Goal: Use online tool/utility: Utilize a website feature to perform a specific function

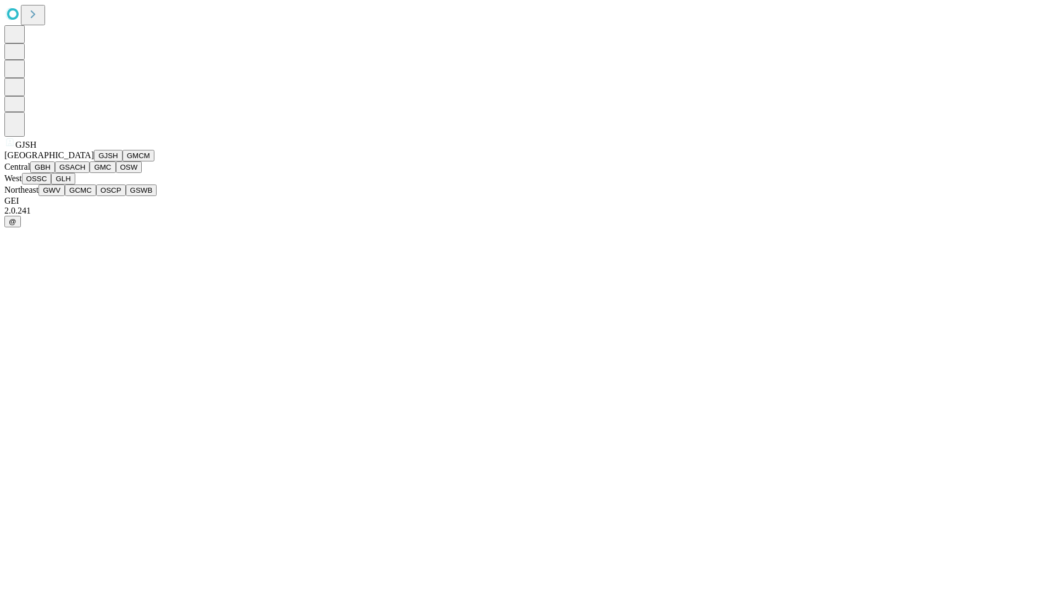
click at [94, 162] on button "GJSH" at bounding box center [108, 156] width 29 height 12
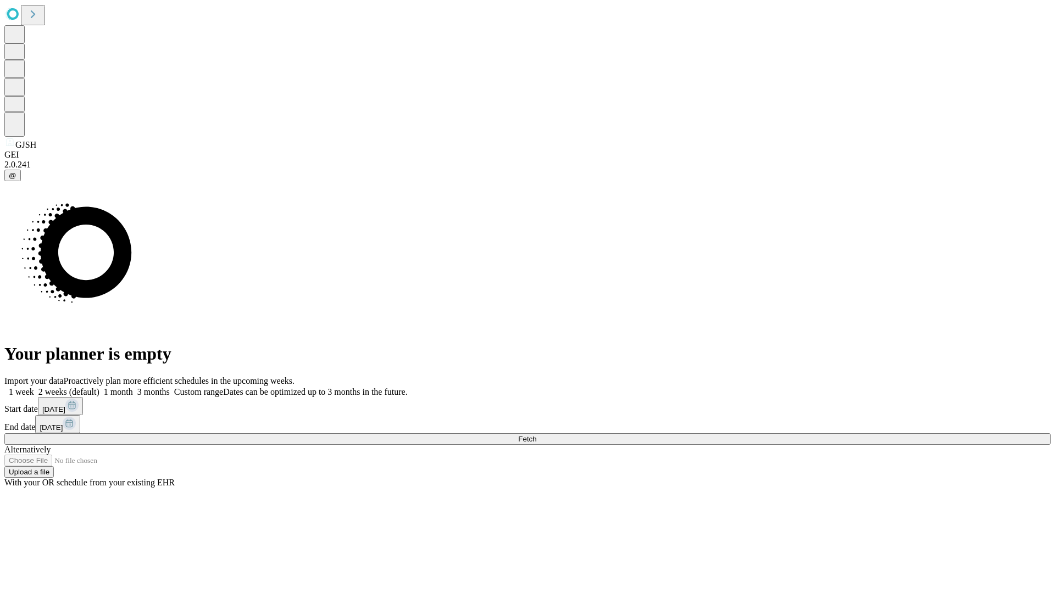
click at [34, 387] on label "1 week" at bounding box center [19, 391] width 30 height 9
click at [536, 435] on span "Fetch" at bounding box center [527, 439] width 18 height 8
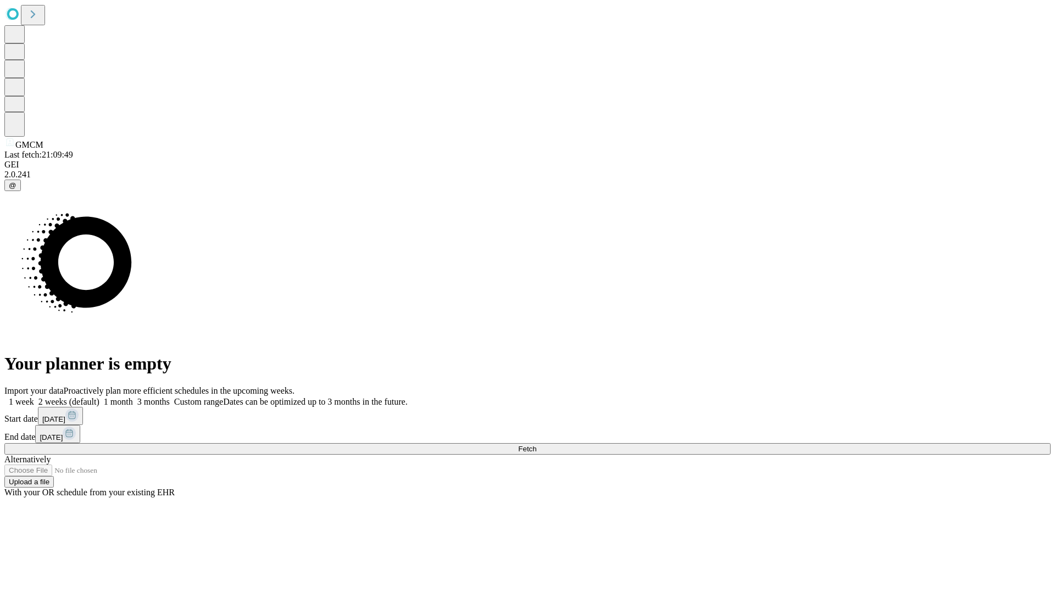
click at [34, 397] on label "1 week" at bounding box center [19, 401] width 30 height 9
click at [536, 445] on span "Fetch" at bounding box center [527, 449] width 18 height 8
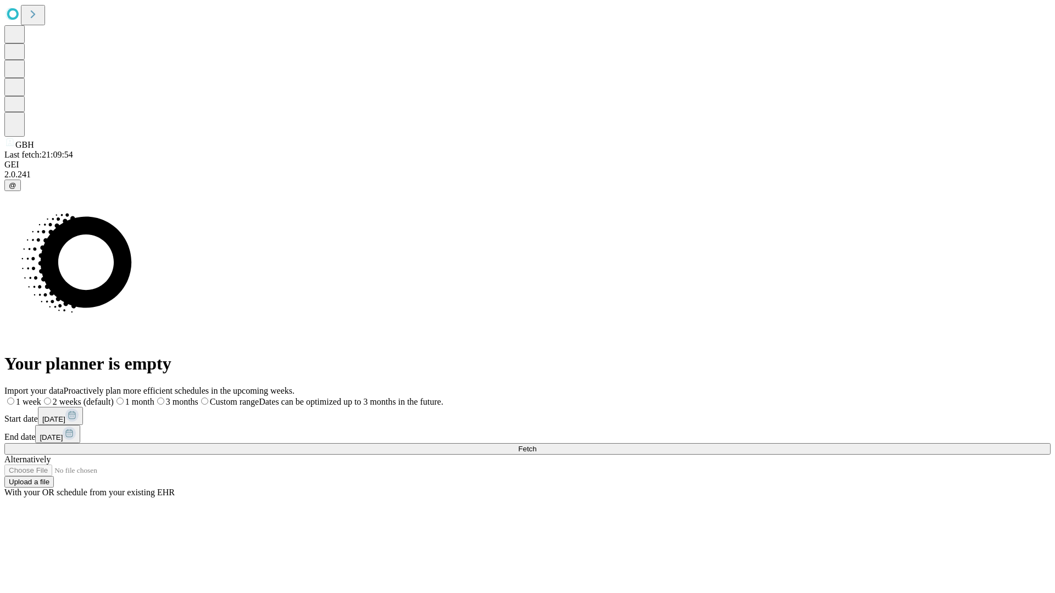
click at [41, 397] on label "1 week" at bounding box center [22, 401] width 37 height 9
click at [536, 445] on span "Fetch" at bounding box center [527, 449] width 18 height 8
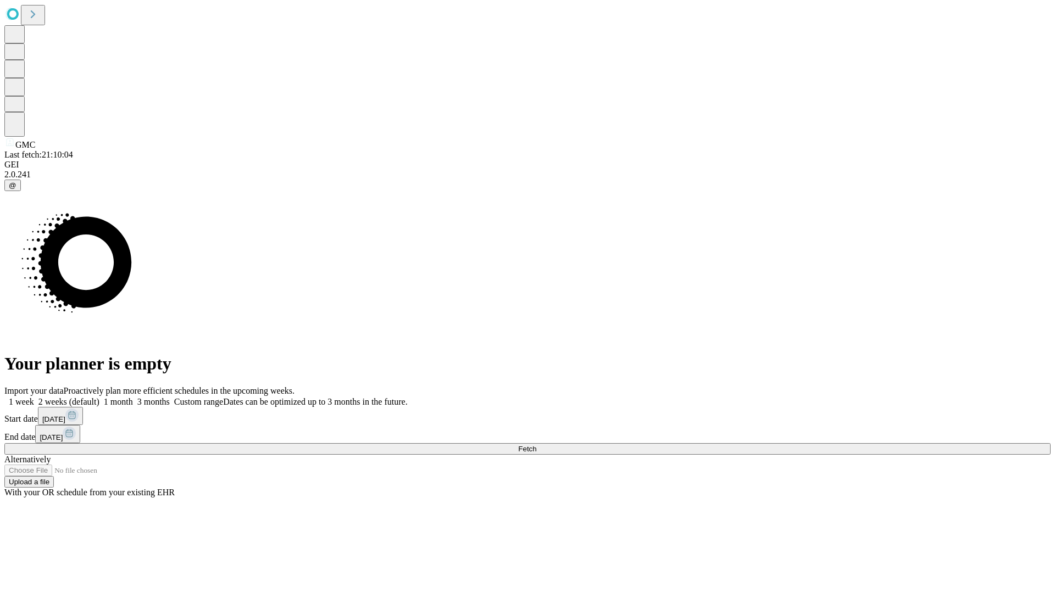
click at [34, 397] on label "1 week" at bounding box center [19, 401] width 30 height 9
click at [536, 445] on span "Fetch" at bounding box center [527, 449] width 18 height 8
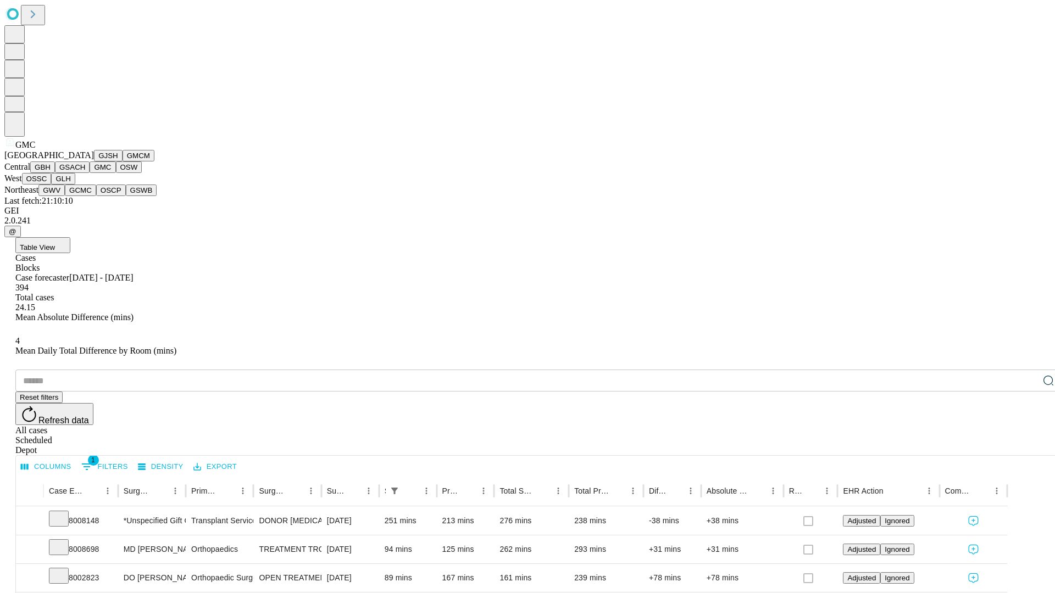
click at [116, 173] on button "OSW" at bounding box center [129, 168] width 26 height 12
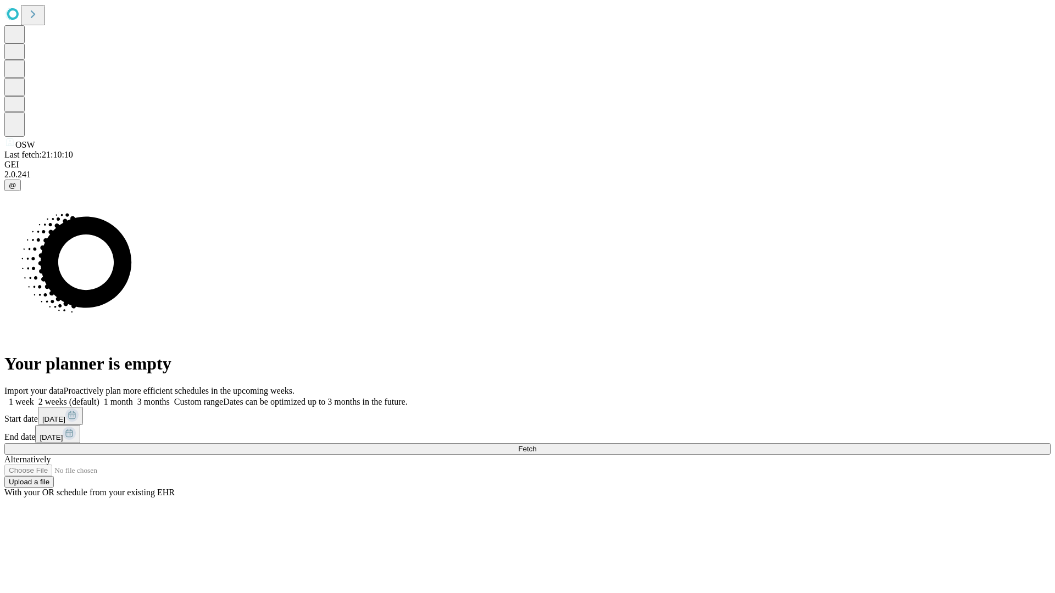
click at [536, 445] on span "Fetch" at bounding box center [527, 449] width 18 height 8
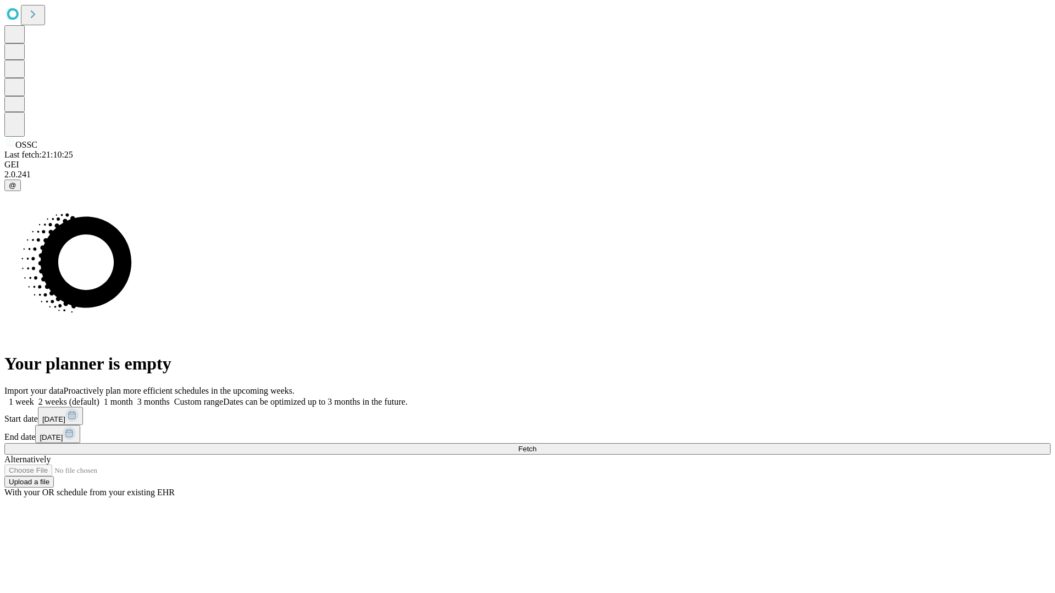
click at [34, 397] on label "1 week" at bounding box center [19, 401] width 30 height 9
click at [536, 445] on span "Fetch" at bounding box center [527, 449] width 18 height 8
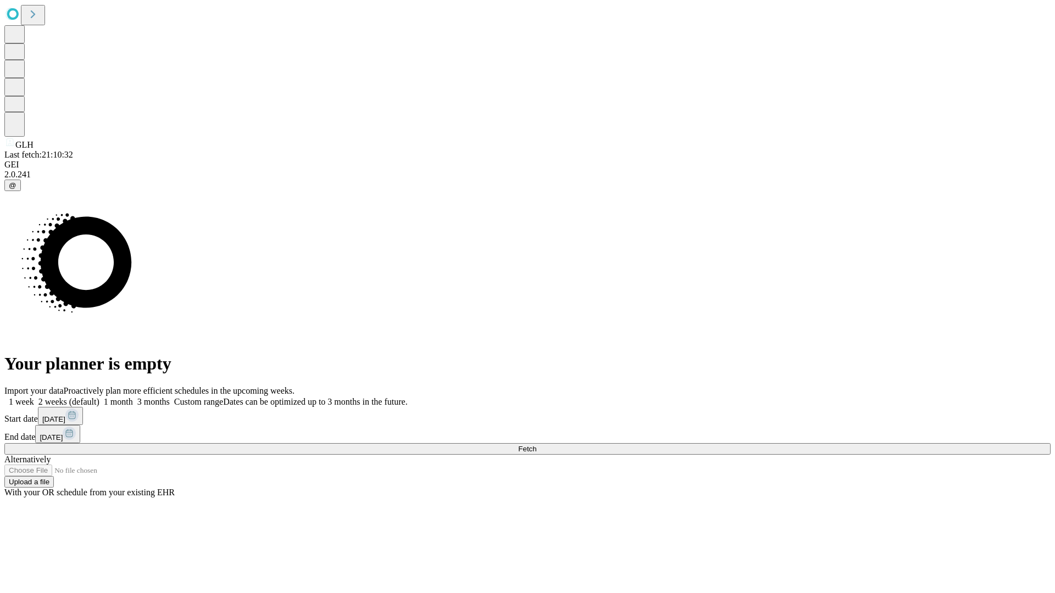
click at [34, 397] on label "1 week" at bounding box center [19, 401] width 30 height 9
click at [536, 445] on span "Fetch" at bounding box center [527, 449] width 18 height 8
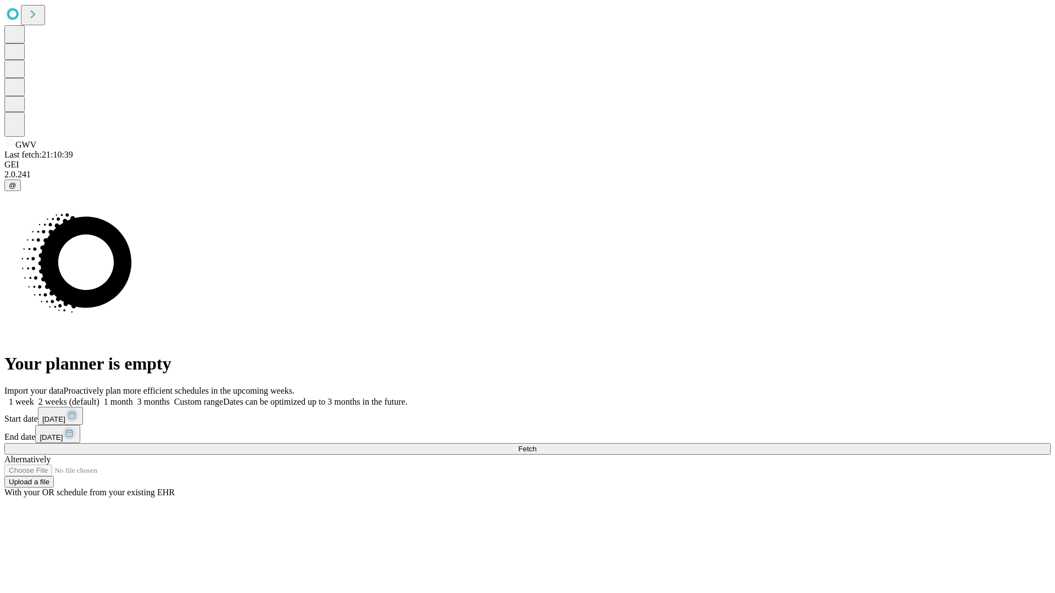
click at [34, 397] on label "1 week" at bounding box center [19, 401] width 30 height 9
click at [536, 445] on span "Fetch" at bounding box center [527, 449] width 18 height 8
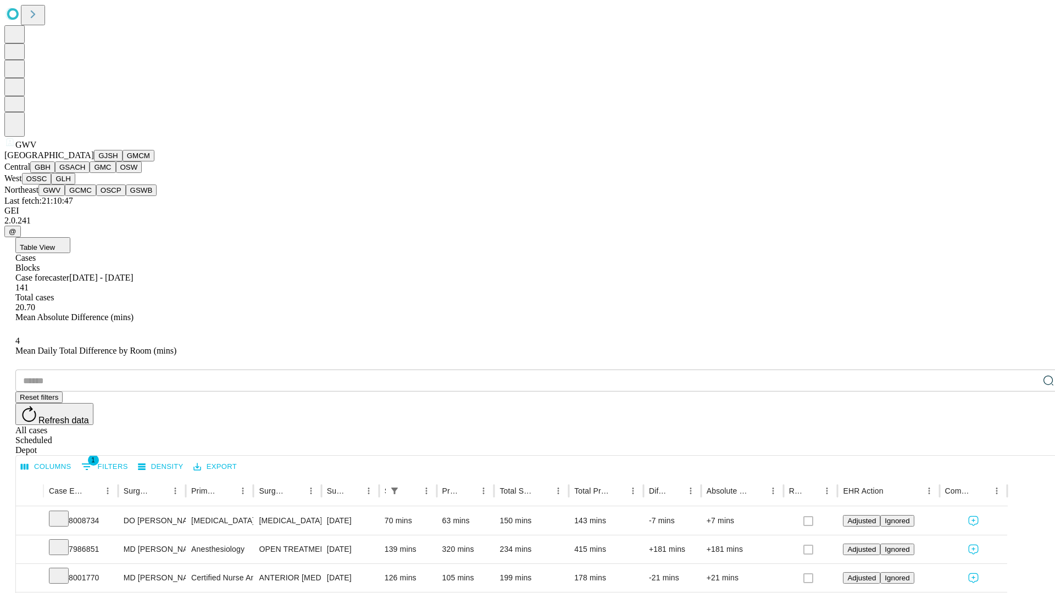
click at [85, 196] on button "GCMC" at bounding box center [80, 191] width 31 height 12
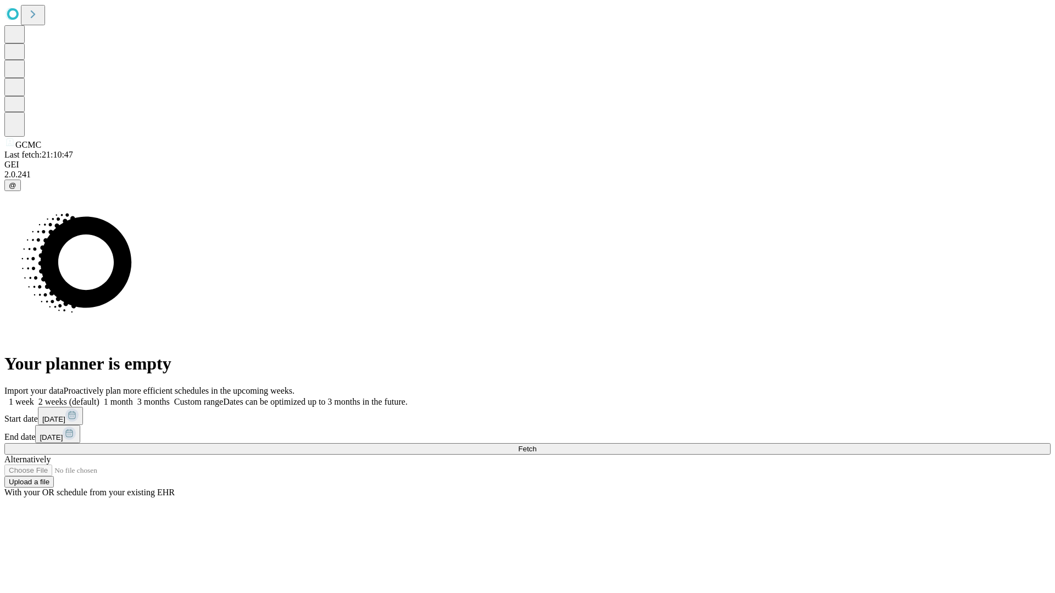
click at [34, 397] on label "1 week" at bounding box center [19, 401] width 30 height 9
click at [536, 445] on span "Fetch" at bounding box center [527, 449] width 18 height 8
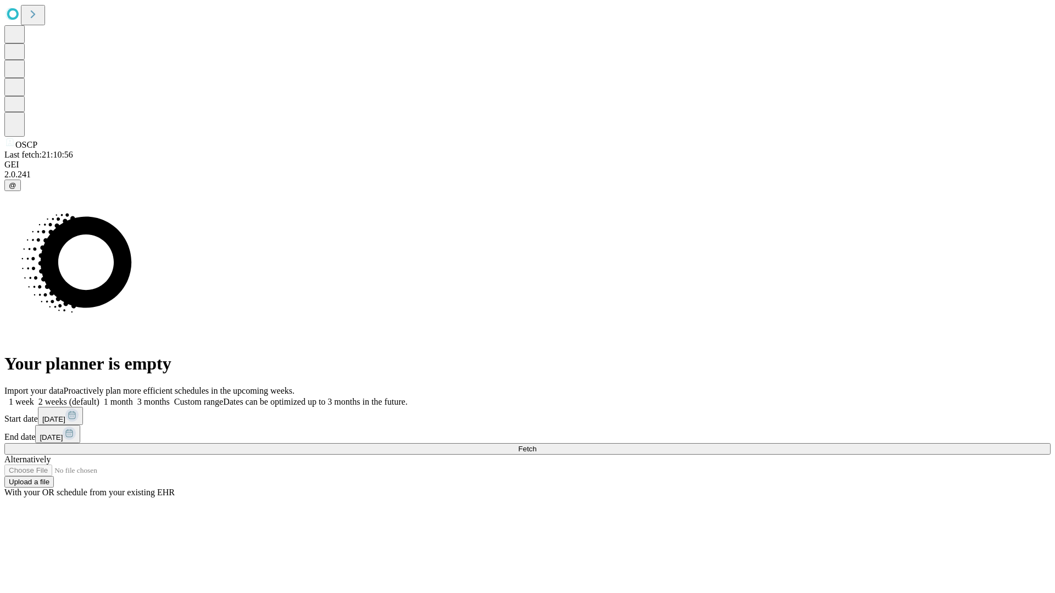
click at [536, 445] on span "Fetch" at bounding box center [527, 449] width 18 height 8
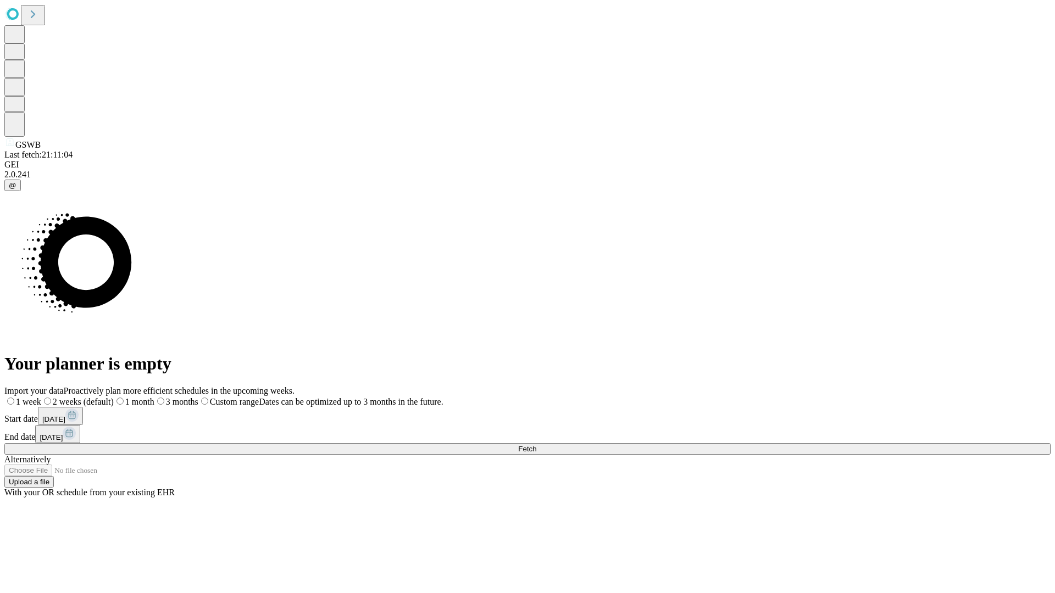
click at [41, 397] on label "1 week" at bounding box center [22, 401] width 37 height 9
click at [536, 445] on span "Fetch" at bounding box center [527, 449] width 18 height 8
